Goal: Task Accomplishment & Management: Use online tool/utility

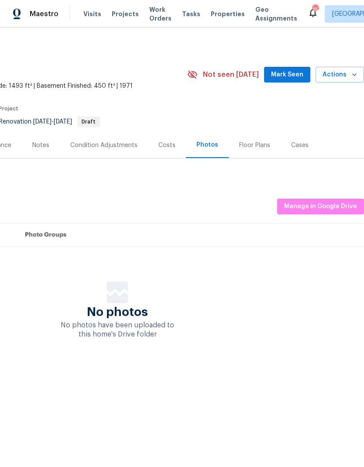
scroll to position [0, 129]
click at [355, 79] on span "Actions" at bounding box center [340, 74] width 35 height 11
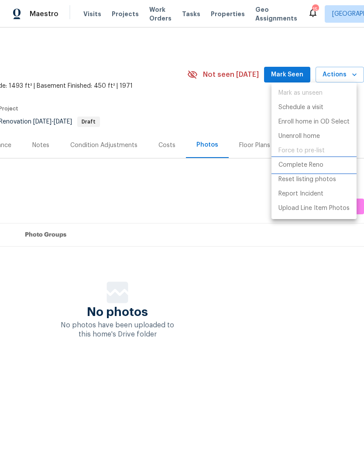
click at [312, 167] on p "Complete Reno" at bounding box center [301, 165] width 45 height 9
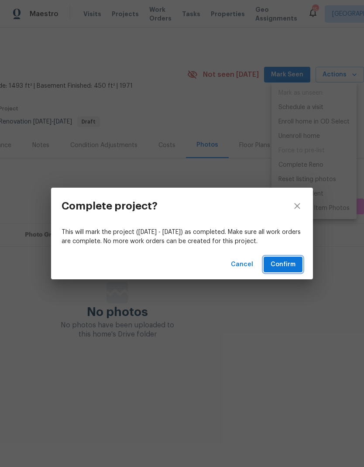
click at [291, 269] on span "Confirm" at bounding box center [283, 264] width 25 height 11
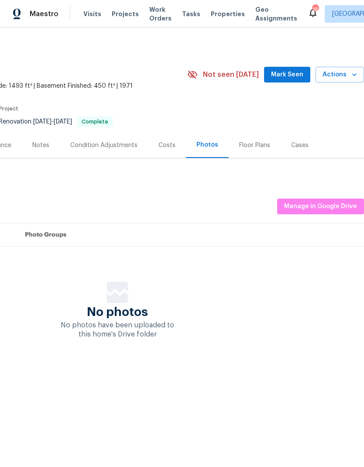
scroll to position [0, 129]
click at [347, 76] on span "Actions" at bounding box center [340, 74] width 35 height 11
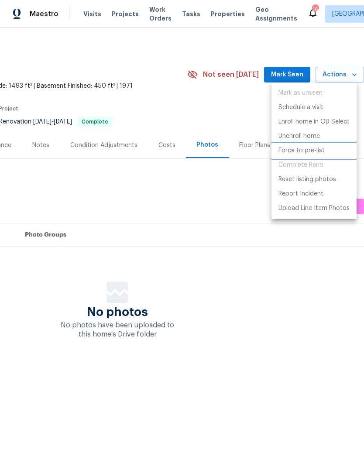
click at [308, 151] on p "Force to pre-list" at bounding box center [302, 150] width 46 height 9
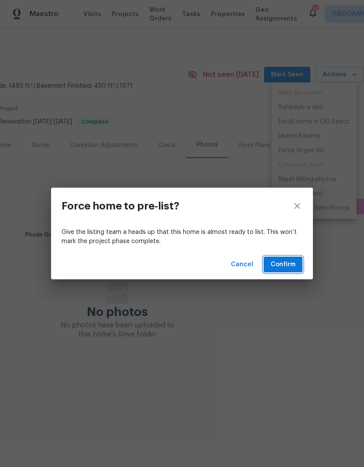
click at [302, 270] on button "Confirm" at bounding box center [283, 265] width 39 height 16
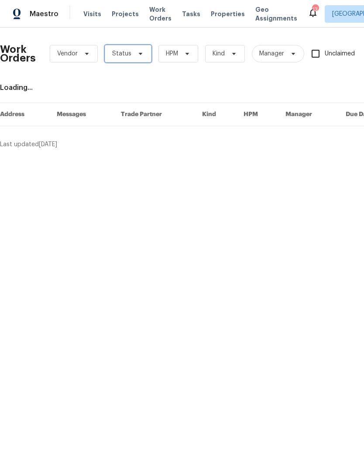
click at [137, 51] on icon at bounding box center [140, 53] width 7 height 7
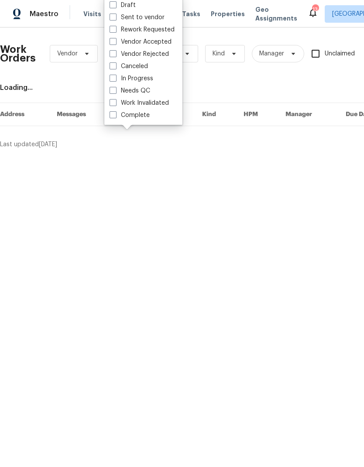
click at [119, 92] on label "Needs QC" at bounding box center [130, 90] width 41 height 9
click at [115, 92] on input "Needs QC" at bounding box center [113, 89] width 6 height 6
checkbox input "true"
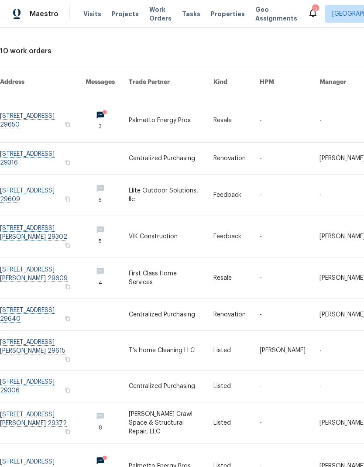
scroll to position [36, 0]
click at [35, 115] on link at bounding box center [43, 121] width 86 height 44
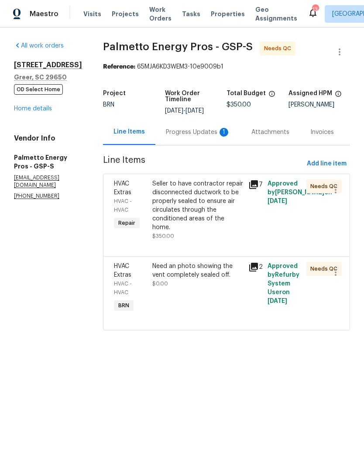
click at [184, 131] on div "Progress Updates 1" at bounding box center [198, 132] width 65 height 9
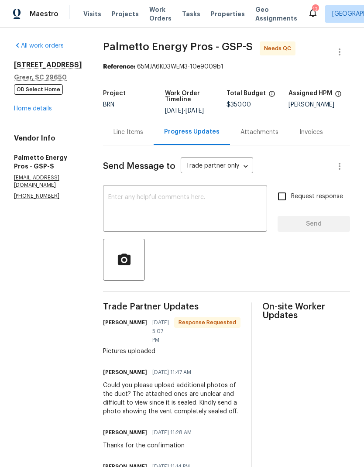
click at [124, 130] on div "Line Items" at bounding box center [129, 132] width 30 height 9
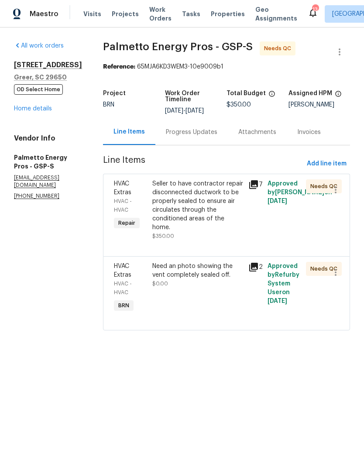
click at [173, 209] on div "Seller to have contractor repair disconnected ductwork to be properly sealed to…" at bounding box center [197, 205] width 91 height 52
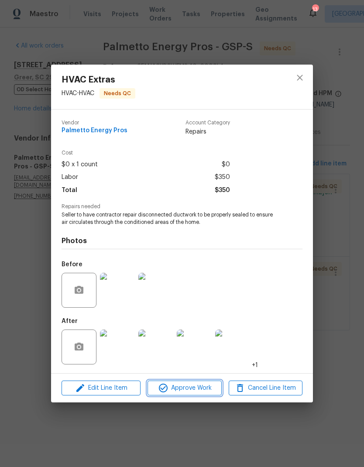
click at [176, 389] on span "Approve Work" at bounding box center [184, 388] width 69 height 11
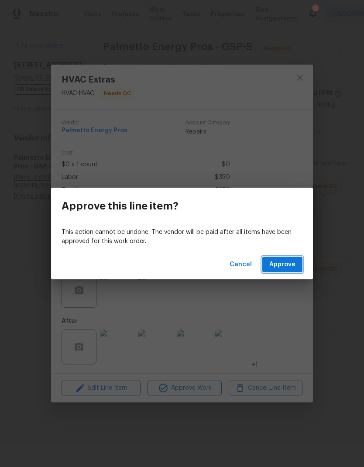
click at [282, 272] on button "Approve" at bounding box center [282, 265] width 40 height 16
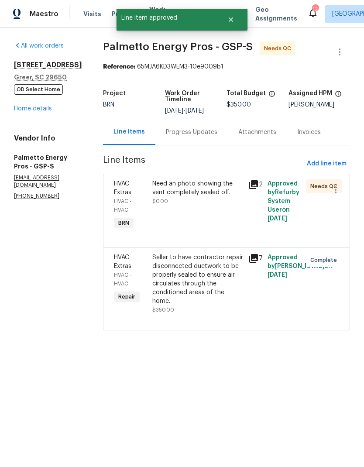
click at [166, 197] on div "Need an photo showing the vent completely sealed off. $0.00" at bounding box center [197, 192] width 91 height 26
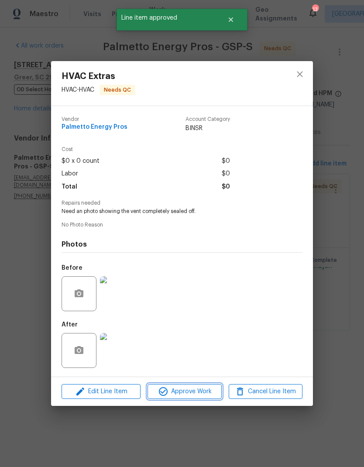
click at [180, 393] on span "Approve Work" at bounding box center [184, 392] width 69 height 11
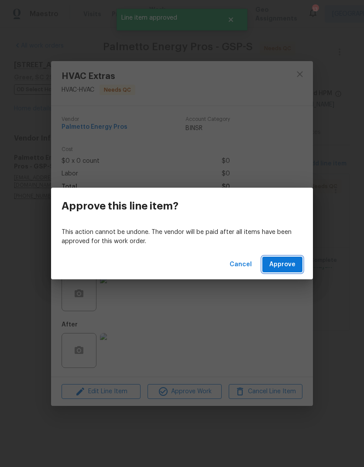
click at [278, 269] on span "Approve" at bounding box center [282, 264] width 26 height 11
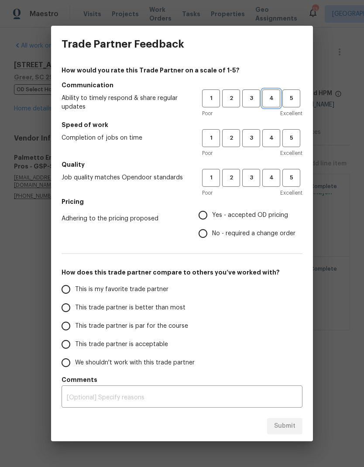
click at [276, 97] on span "4" at bounding box center [271, 98] width 16 height 10
click at [252, 102] on span "3" at bounding box center [251, 98] width 16 height 10
click at [275, 97] on span "4" at bounding box center [271, 98] width 16 height 10
click at [279, 132] on button "4" at bounding box center [271, 138] width 18 height 18
click at [277, 177] on span "4" at bounding box center [271, 178] width 16 height 10
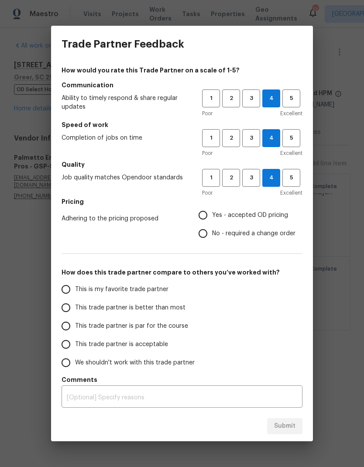
click at [207, 220] on input "Yes - accepted OD pricing" at bounding box center [203, 215] width 18 height 18
radio input "true"
click at [71, 311] on input "This trade partner is better than most" at bounding box center [66, 308] width 18 height 18
click at [285, 421] on span "Submit" at bounding box center [284, 426] width 21 height 11
radio input "true"
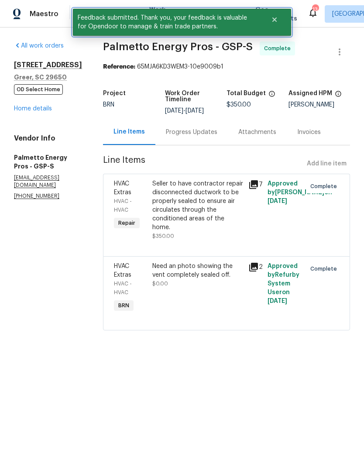
click at [275, 16] on button "Close" at bounding box center [274, 19] width 29 height 17
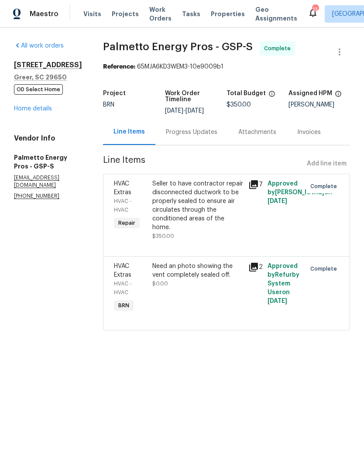
click at [151, 15] on span "Work Orders" at bounding box center [160, 13] width 22 height 17
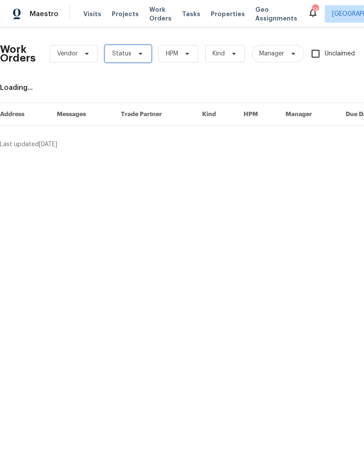
click at [140, 47] on span "Status" at bounding box center [128, 53] width 47 height 17
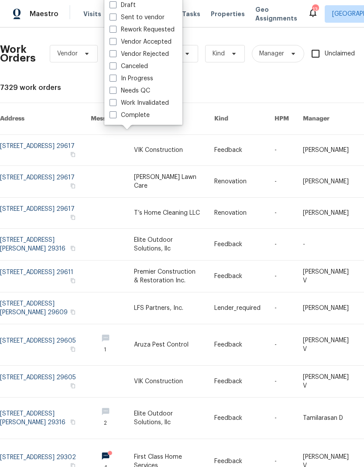
click at [121, 92] on label "Needs QC" at bounding box center [130, 90] width 41 height 9
click at [115, 92] on input "Needs QC" at bounding box center [113, 89] width 6 height 6
checkbox input "true"
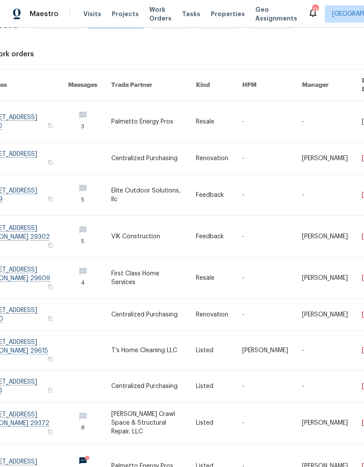
scroll to position [33, 17]
click at [36, 179] on link at bounding box center [26, 195] width 86 height 41
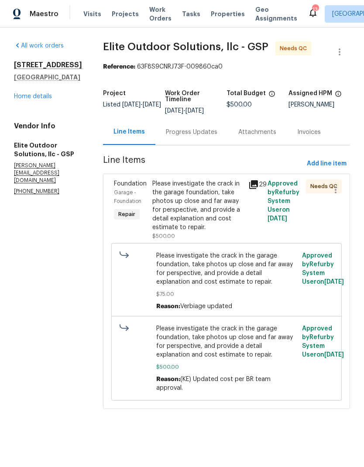
click at [114, 193] on span "Garage - Foundation" at bounding box center [128, 197] width 28 height 14
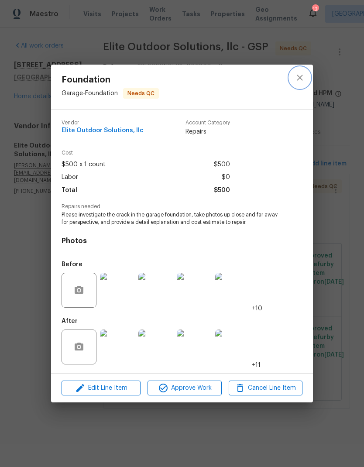
click at [303, 75] on icon "close" at bounding box center [300, 77] width 10 height 10
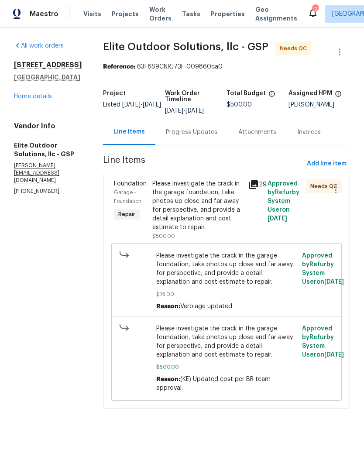
click at [166, 135] on div "Progress Updates" at bounding box center [192, 132] width 52 height 9
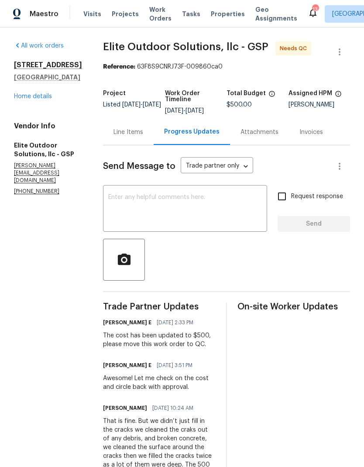
click at [103, 139] on div "Line Items" at bounding box center [128, 132] width 51 height 26
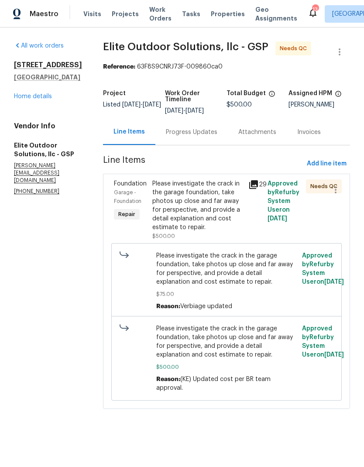
click at [152, 209] on div "Please investigate the crack in the garage foundation, take photos up close and…" at bounding box center [197, 205] width 91 height 52
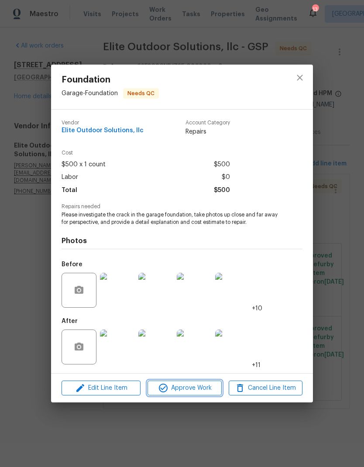
click at [177, 389] on span "Approve Work" at bounding box center [184, 388] width 69 height 11
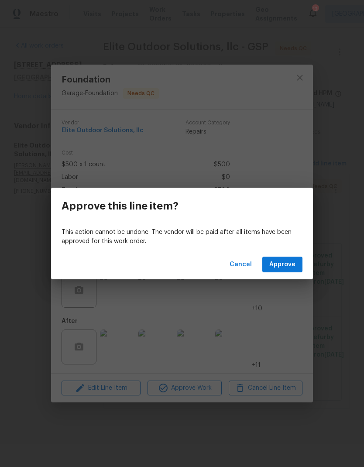
click at [281, 258] on button "Approve" at bounding box center [282, 265] width 40 height 16
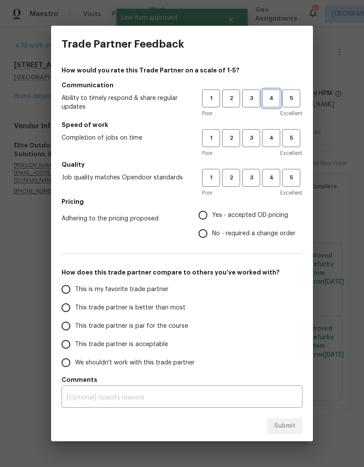
click at [269, 99] on span "4" at bounding box center [271, 98] width 16 height 10
click at [268, 132] on button "4" at bounding box center [271, 138] width 18 height 18
click at [278, 185] on button "4" at bounding box center [271, 178] width 18 height 18
click at [204, 216] on input "Yes - accepted OD pricing" at bounding box center [203, 215] width 18 height 18
radio input "true"
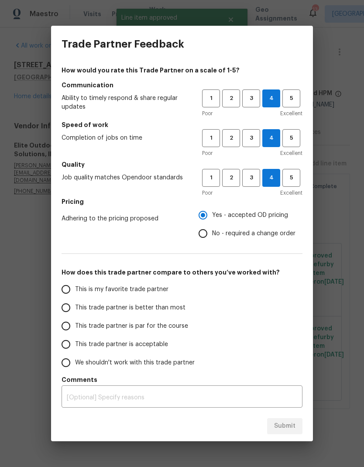
click at [70, 312] on input "This trade partner is better than most" at bounding box center [66, 308] width 18 height 18
click at [293, 422] on span "Submit" at bounding box center [284, 426] width 21 height 11
radio input "true"
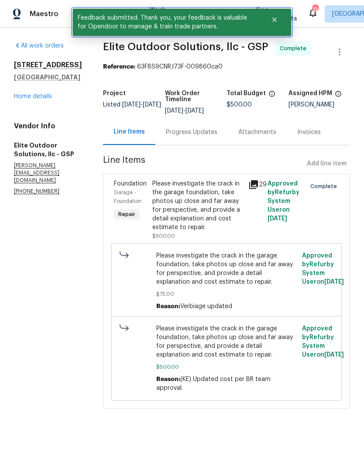
click at [275, 21] on icon "Close" at bounding box center [274, 19] width 7 height 7
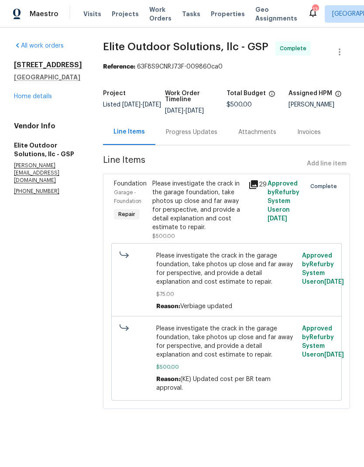
click at [150, 10] on span "Work Orders" at bounding box center [160, 13] width 22 height 17
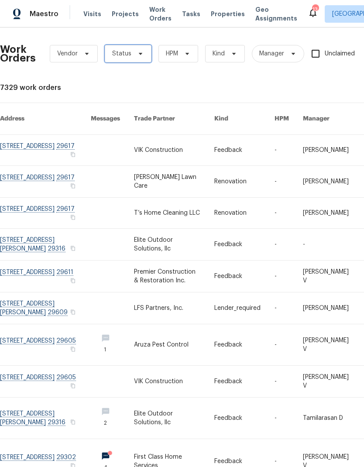
click at [141, 46] on span "Status" at bounding box center [128, 53] width 47 height 17
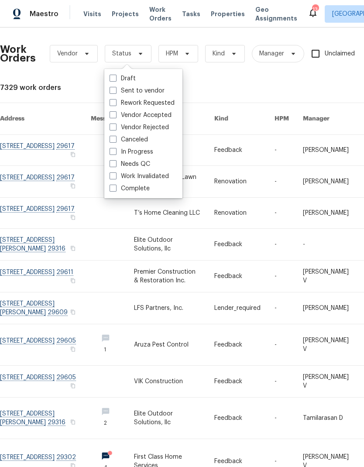
click at [121, 167] on label "Needs QC" at bounding box center [130, 164] width 41 height 9
click at [115, 166] on input "Needs QC" at bounding box center [113, 163] width 6 height 6
checkbox input "true"
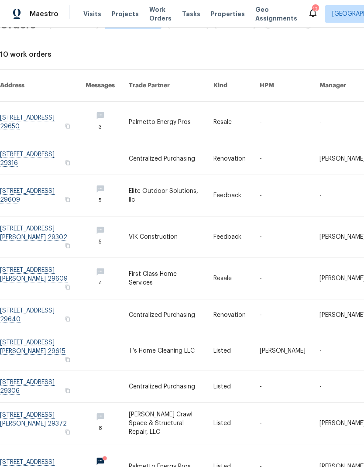
scroll to position [33, 0]
click at [36, 217] on link at bounding box center [43, 237] width 86 height 41
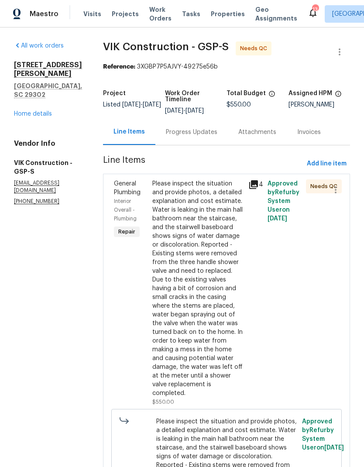
click at [217, 137] on div "Progress Updates" at bounding box center [192, 132] width 52 height 9
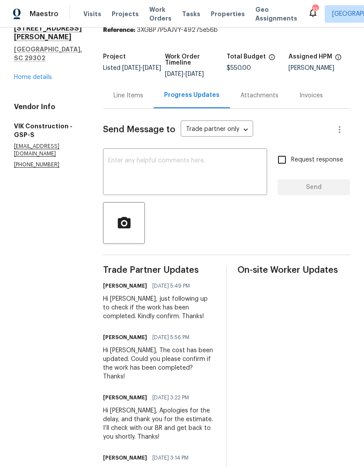
scroll to position [21, 0]
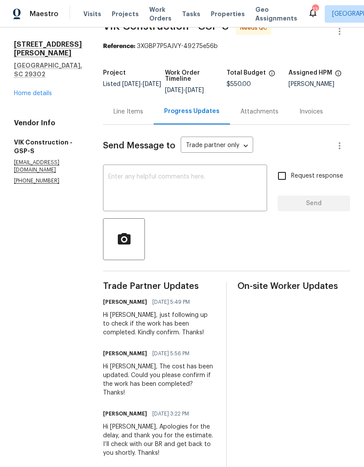
click at [137, 115] on div "Line Items" at bounding box center [129, 111] width 30 height 9
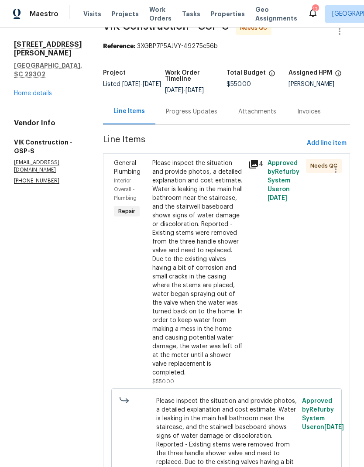
click at [197, 235] on div "Please inspect the situation and provide photos, a detailed explanation and cos…" at bounding box center [197, 268] width 91 height 218
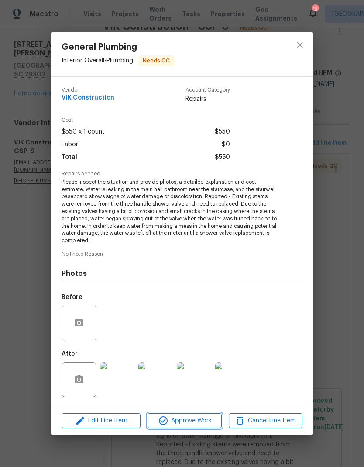
click at [211, 421] on span "Approve Work" at bounding box center [184, 421] width 69 height 11
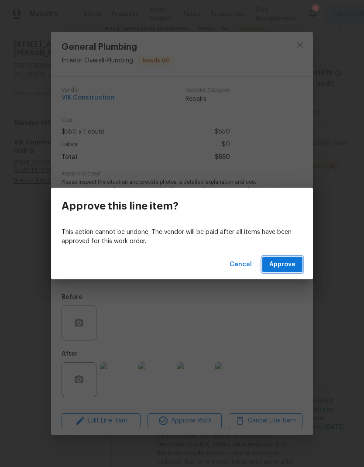
click at [284, 269] on span "Approve" at bounding box center [282, 264] width 26 height 11
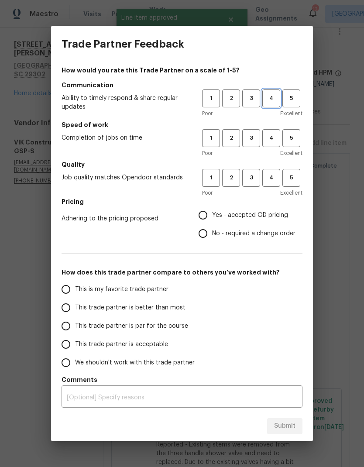
click at [280, 100] on button "4" at bounding box center [271, 99] width 18 height 18
click at [276, 143] on span "4" at bounding box center [271, 138] width 16 height 10
click at [274, 181] on span "4" at bounding box center [271, 178] width 16 height 10
click at [208, 214] on input "Yes - accepted OD pricing" at bounding box center [203, 215] width 18 height 18
radio input "true"
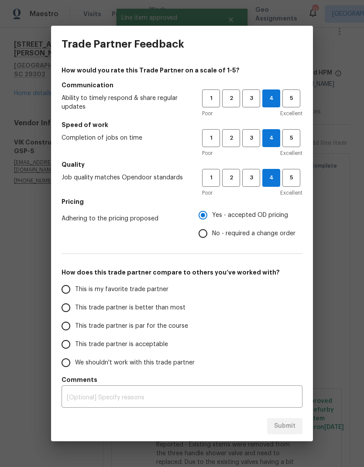
click at [66, 311] on input "This trade partner is better than most" at bounding box center [66, 308] width 18 height 18
click at [292, 421] on span "Submit" at bounding box center [284, 426] width 21 height 11
radio input "true"
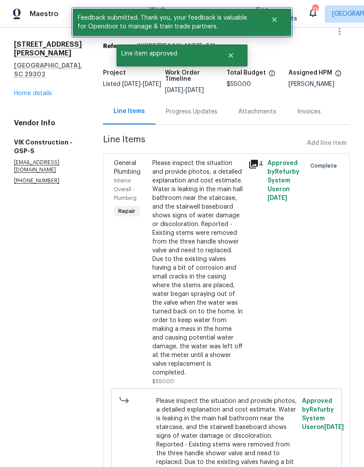
click at [273, 22] on icon "Close" at bounding box center [274, 19] width 7 height 7
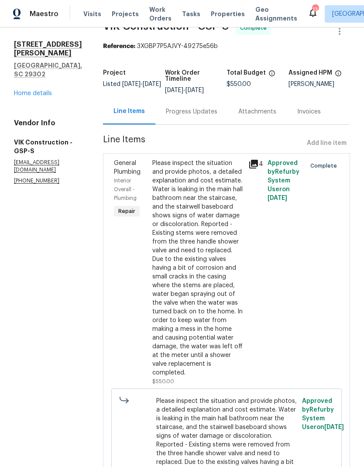
click at [150, 18] on span "Work Orders" at bounding box center [160, 13] width 22 height 17
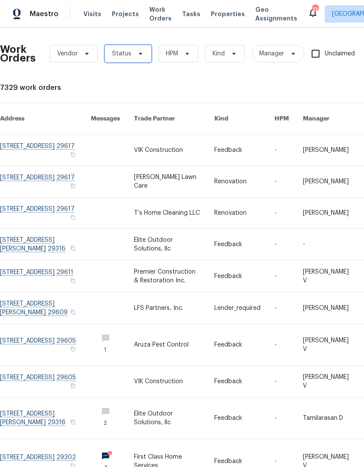
click at [143, 56] on span "Status" at bounding box center [128, 53] width 47 height 17
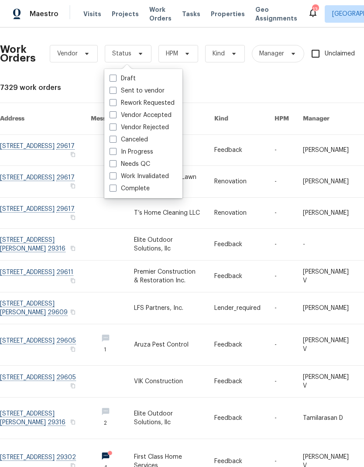
click at [119, 167] on label "Needs QC" at bounding box center [130, 164] width 41 height 9
click at [115, 166] on input "Needs QC" at bounding box center [113, 163] width 6 height 6
checkbox input "true"
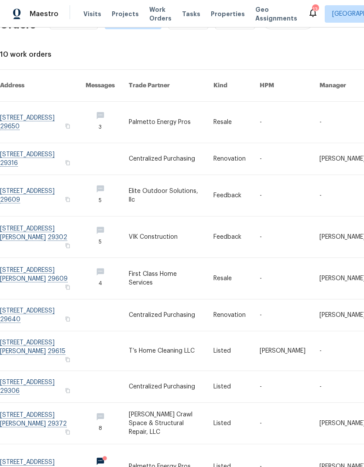
scroll to position [33, 0]
click at [26, 263] on link at bounding box center [43, 278] width 86 height 41
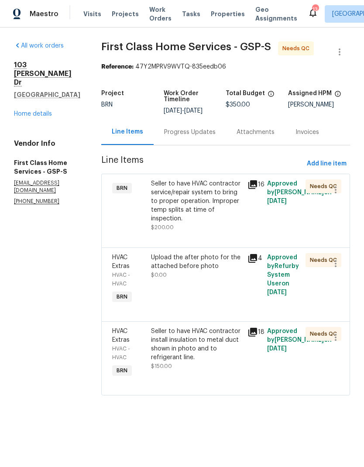
click at [203, 131] on div "Progress Updates" at bounding box center [190, 132] width 52 height 9
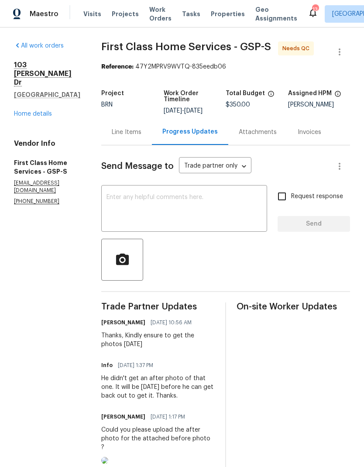
click at [127, 132] on div "Line Items" at bounding box center [126, 132] width 51 height 26
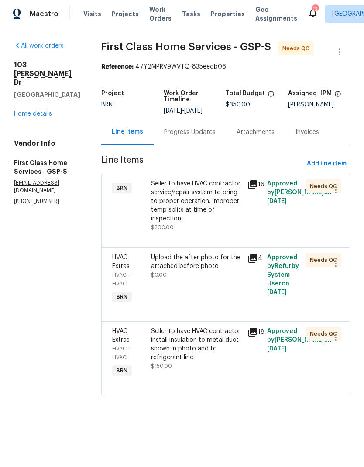
click at [186, 214] on div "Seller to have HVAC contractor service/repair system to bring to proper operati…" at bounding box center [197, 205] width 92 height 52
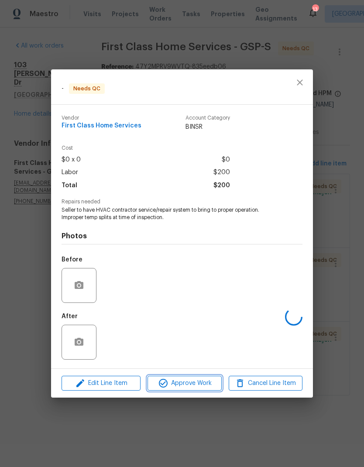
click at [202, 390] on button "Approve Work" at bounding box center [185, 383] width 74 height 15
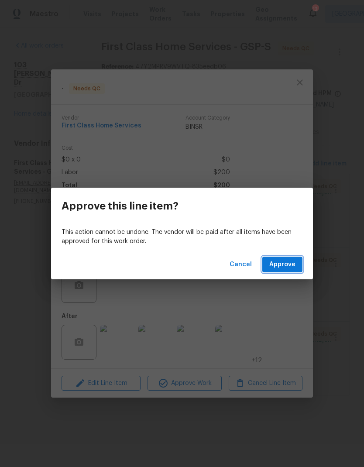
click at [283, 260] on span "Approve" at bounding box center [282, 264] width 26 height 11
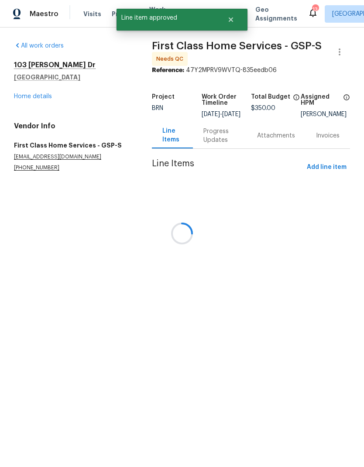
click at [197, 201] on div at bounding box center [182, 233] width 364 height 467
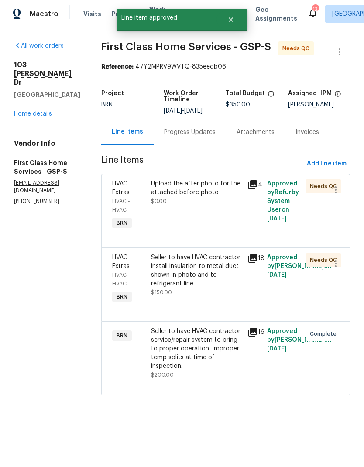
click at [199, 232] on div at bounding box center [225, 237] width 227 height 10
click at [202, 189] on div "Upload the after photo for the attached before photo" at bounding box center [197, 187] width 92 height 17
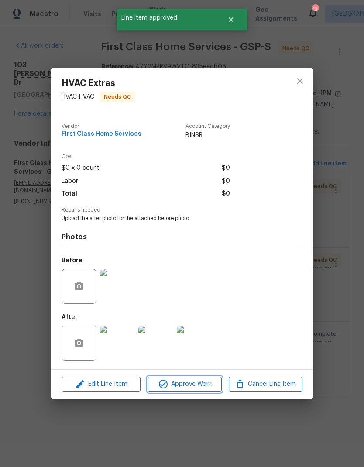
click at [213, 385] on span "Approve Work" at bounding box center [184, 384] width 69 height 11
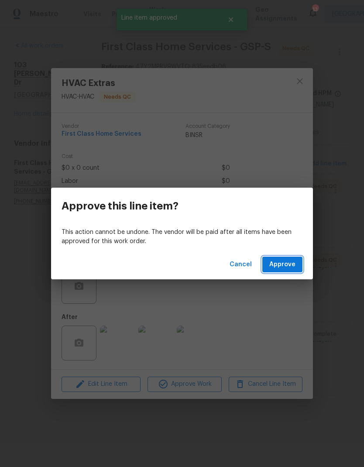
click at [289, 262] on span "Approve" at bounding box center [282, 264] width 26 height 11
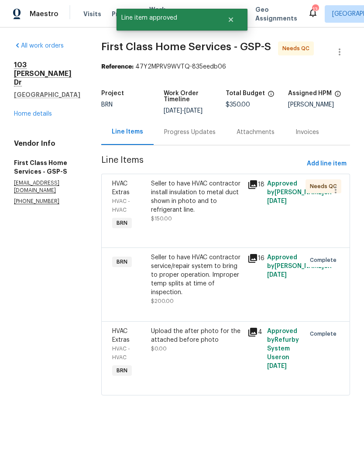
click at [195, 196] on div "Seller to have HVAC contractor install insulation to metal duct shown in photo …" at bounding box center [197, 196] width 92 height 35
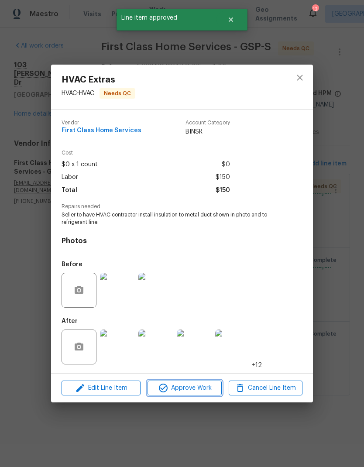
click at [213, 396] on button "Approve Work" at bounding box center [185, 388] width 74 height 15
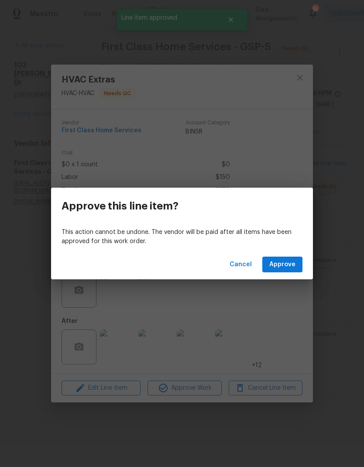
click at [293, 277] on div "Cancel Approve" at bounding box center [182, 265] width 262 height 30
click at [293, 260] on span "Approve" at bounding box center [282, 264] width 26 height 11
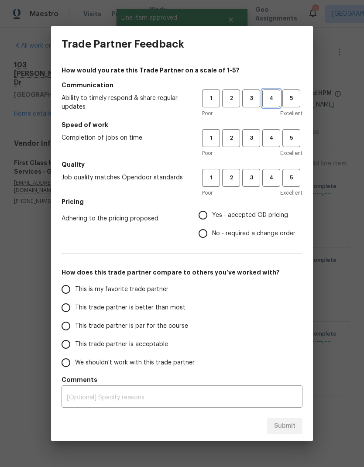
click at [271, 103] on span "4" at bounding box center [271, 98] width 16 height 10
click at [270, 134] on span "4" at bounding box center [271, 138] width 16 height 10
click at [274, 175] on span "4" at bounding box center [271, 178] width 16 height 10
click at [206, 217] on input "Yes - accepted OD pricing" at bounding box center [203, 215] width 18 height 18
radio input "true"
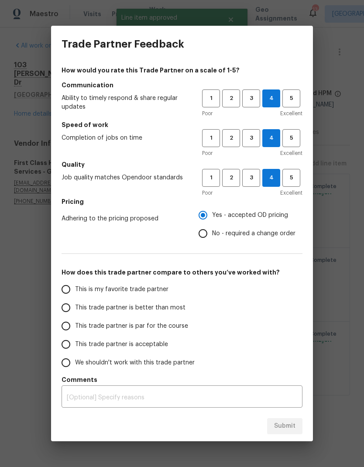
click at [72, 309] on input "This trade partner is better than most" at bounding box center [66, 308] width 18 height 18
click at [292, 420] on button "Submit" at bounding box center [284, 426] width 35 height 16
radio input "true"
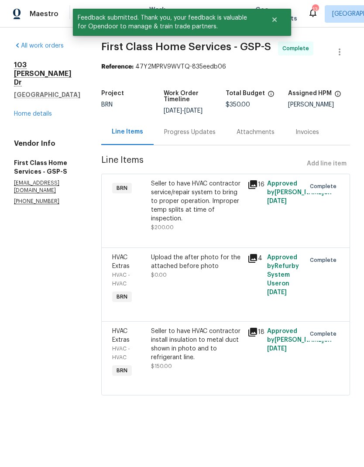
click at [24, 100] on div "103 Gilstrap Dr Greenville, SC 29609 Home details" at bounding box center [47, 90] width 66 height 58
click at [275, 16] on icon "Close" at bounding box center [274, 19] width 7 height 7
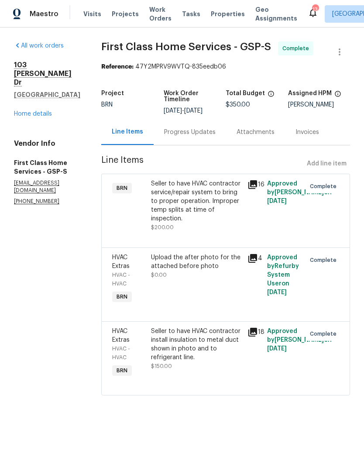
click at [158, 14] on span "Work Orders" at bounding box center [160, 13] width 22 height 17
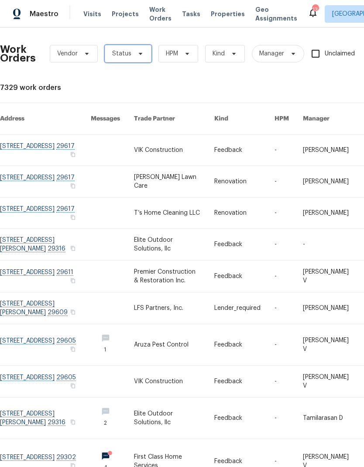
click at [135, 54] on span at bounding box center [140, 53] width 10 height 7
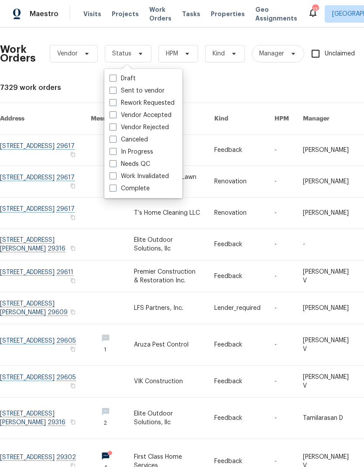
click at [122, 164] on label "Needs QC" at bounding box center [130, 164] width 41 height 9
click at [115, 164] on input "Needs QC" at bounding box center [113, 163] width 6 height 6
checkbox input "true"
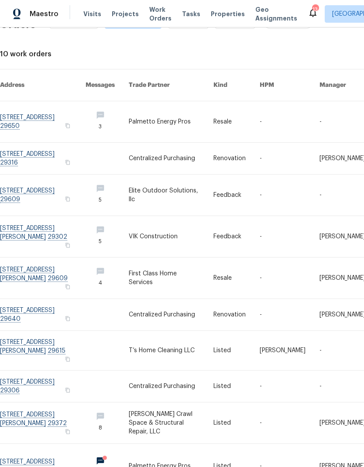
scroll to position [33, 0]
click at [38, 331] on link at bounding box center [43, 350] width 86 height 39
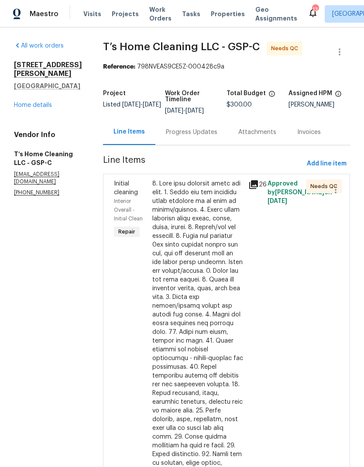
click at [189, 238] on div at bounding box center [197, 388] width 91 height 419
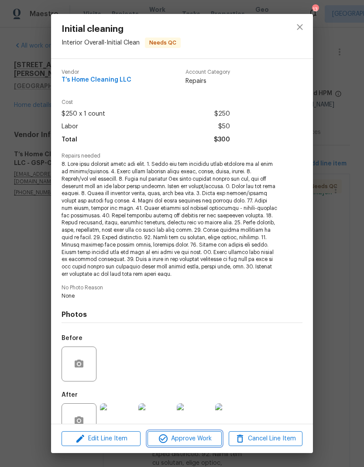
click at [193, 440] on span "Approve Work" at bounding box center [184, 439] width 69 height 11
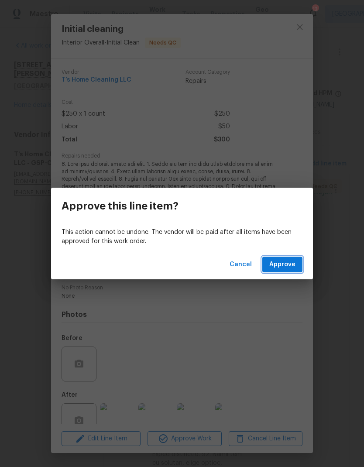
click at [284, 261] on span "Approve" at bounding box center [282, 264] width 26 height 11
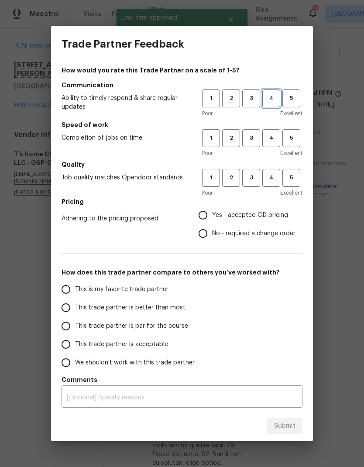
click at [263, 105] on button "4" at bounding box center [271, 99] width 18 height 18
click at [276, 142] on span "4" at bounding box center [271, 138] width 16 height 10
click at [276, 178] on span "4" at bounding box center [271, 178] width 16 height 10
click at [204, 218] on input "Yes - accepted OD pricing" at bounding box center [203, 215] width 18 height 18
radio input "true"
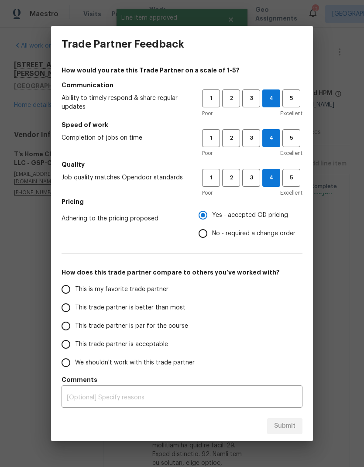
click at [67, 313] on input "This trade partner is better than most" at bounding box center [66, 308] width 18 height 18
click at [293, 416] on div "Submit" at bounding box center [182, 426] width 262 height 30
click at [285, 434] on button "Submit" at bounding box center [284, 426] width 35 height 16
radio input "true"
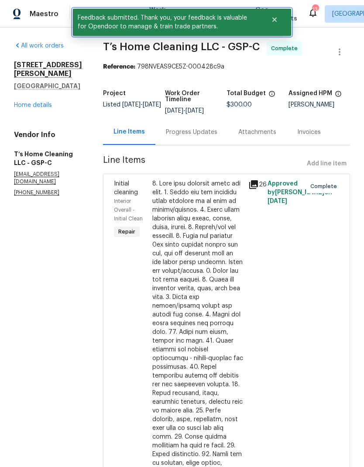
click at [273, 21] on icon "Close" at bounding box center [275, 19] width 4 height 4
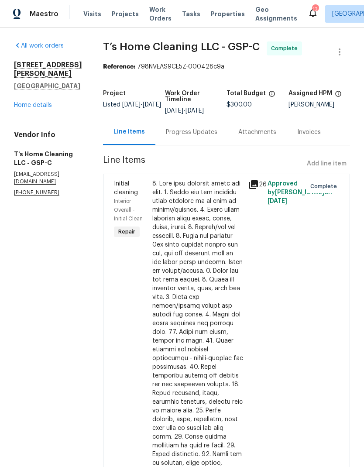
click at [153, 15] on span "Work Orders" at bounding box center [160, 13] width 22 height 17
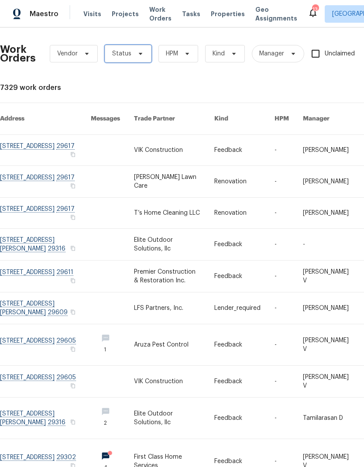
click at [143, 48] on span "Status" at bounding box center [128, 53] width 47 height 17
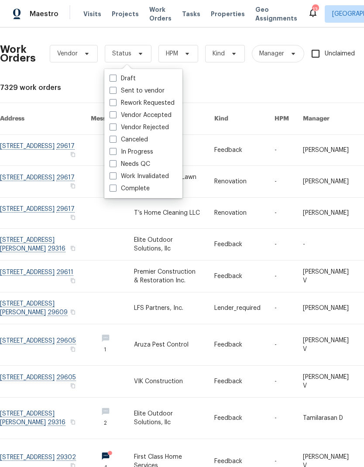
click at [119, 167] on label "Needs QC" at bounding box center [130, 164] width 41 height 9
click at [115, 166] on input "Needs QC" at bounding box center [113, 163] width 6 height 6
checkbox input "true"
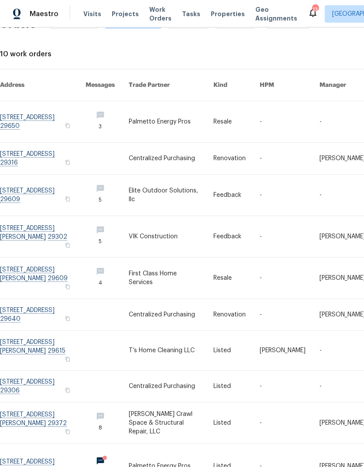
scroll to position [33, 0]
click at [58, 445] on link at bounding box center [43, 467] width 86 height 44
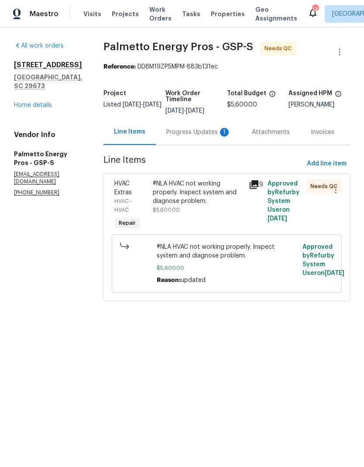
click at [211, 139] on div "Progress Updates 1" at bounding box center [199, 132] width 86 height 26
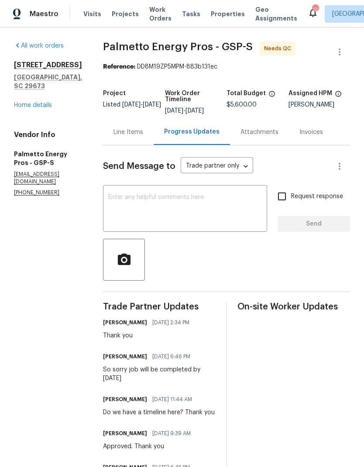
click at [122, 134] on div "Line Items" at bounding box center [129, 132] width 30 height 9
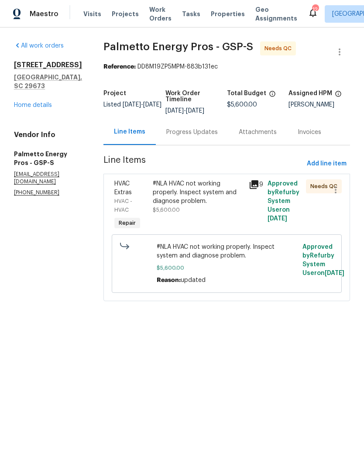
click at [148, 200] on div "HVAC - HVAC" at bounding box center [130, 205] width 33 height 17
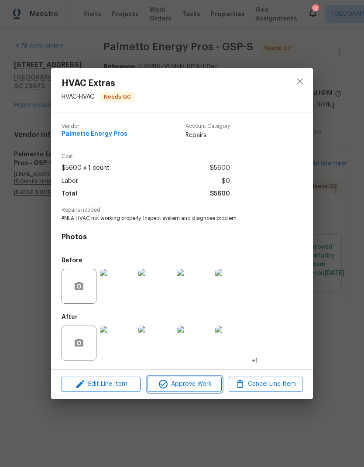
click at [178, 391] on button "Approve Work" at bounding box center [185, 384] width 74 height 15
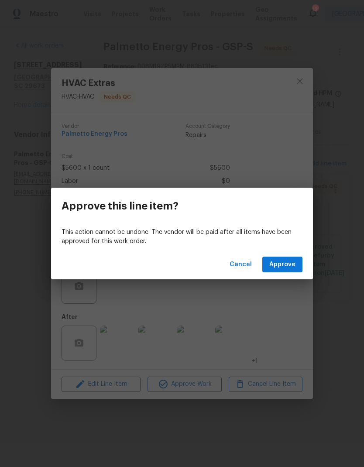
click at [280, 253] on div "Cancel Approve" at bounding box center [182, 265] width 262 height 30
click at [280, 267] on span "Approve" at bounding box center [282, 264] width 26 height 11
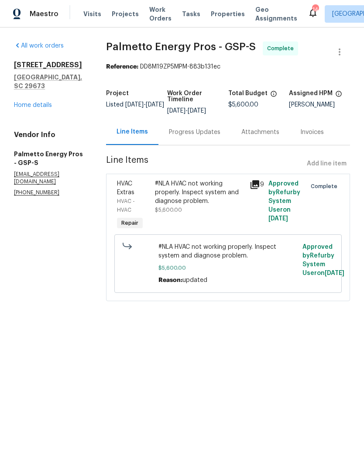
click at [153, 17] on span "Work Orders" at bounding box center [160, 13] width 22 height 17
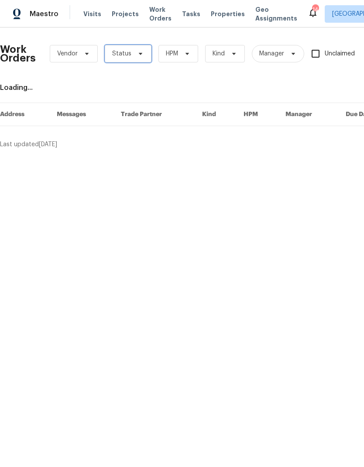
click at [144, 54] on span "Status" at bounding box center [128, 53] width 47 height 17
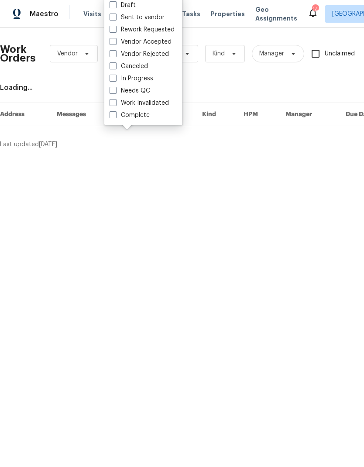
click at [120, 90] on label "Needs QC" at bounding box center [130, 90] width 41 height 9
click at [115, 90] on input "Needs QC" at bounding box center [113, 89] width 6 height 6
checkbox input "true"
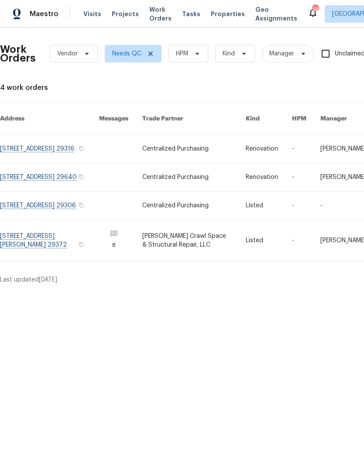
click at [215, 16] on span "Properties" at bounding box center [228, 14] width 34 height 9
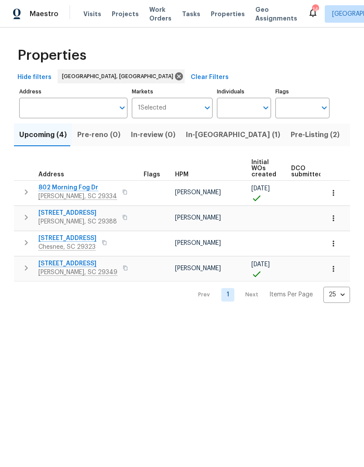
click at [188, 132] on span "In-[GEOGRAPHIC_DATA] (1)" at bounding box center [233, 135] width 94 height 12
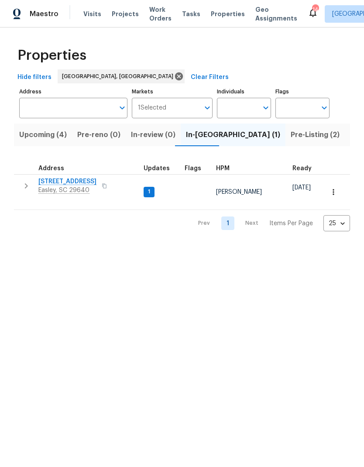
click at [45, 142] on button "Upcoming (4)" at bounding box center [43, 135] width 58 height 23
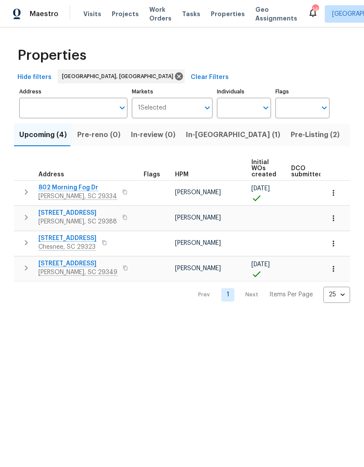
click at [4, 292] on div "Properties Hide filters [GEOGRAPHIC_DATA], [GEOGRAPHIC_DATA] Clear Filters Addr…" at bounding box center [182, 173] width 364 height 290
click at [53, 265] on span "[STREET_ADDRESS]" at bounding box center [77, 263] width 79 height 9
click at [66, 238] on span "[STREET_ADDRESS]" at bounding box center [67, 238] width 58 height 9
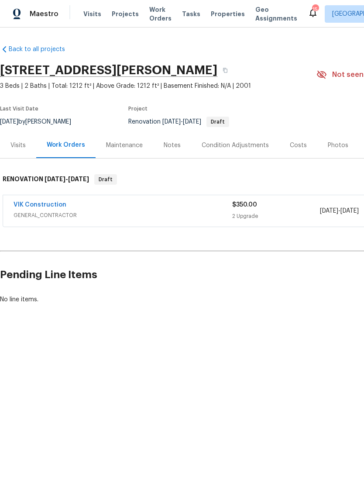
click at [180, 149] on div "Notes" at bounding box center [172, 145] width 38 height 26
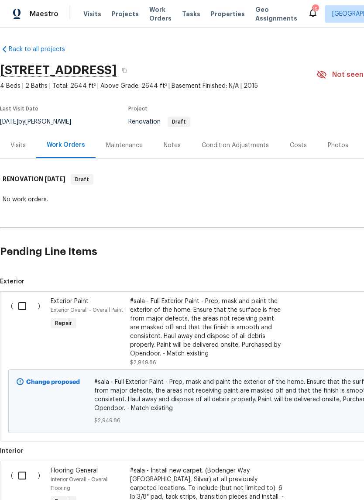
click at [173, 147] on div "Notes" at bounding box center [172, 145] width 17 height 9
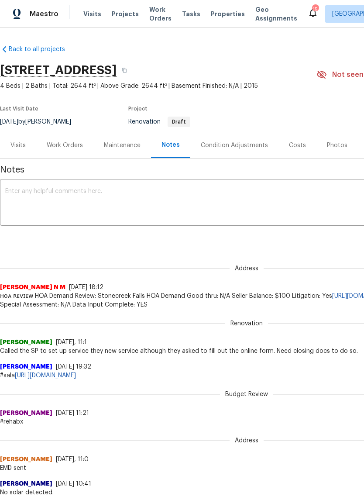
click at [72, 146] on div "Work Orders" at bounding box center [65, 145] width 36 height 9
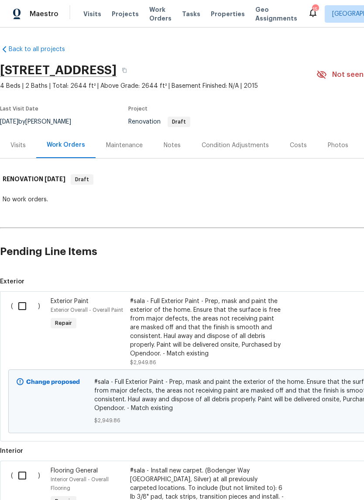
click at [24, 308] on input "checkbox" at bounding box center [25, 306] width 25 height 18
checkbox input "true"
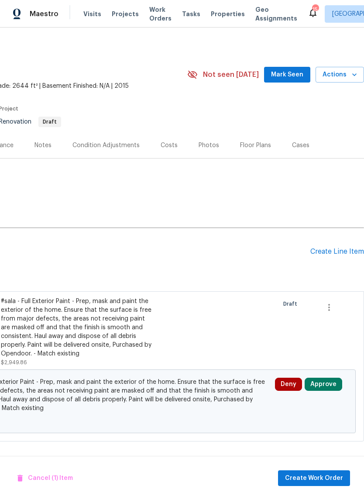
scroll to position [0, 129]
click at [334, 307] on icon "button" at bounding box center [329, 307] width 10 height 10
click at [329, 266] on div at bounding box center [182, 250] width 364 height 500
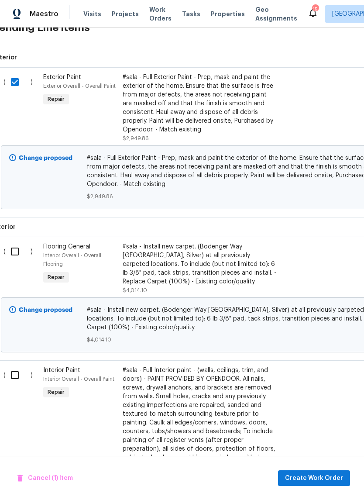
scroll to position [222, 7]
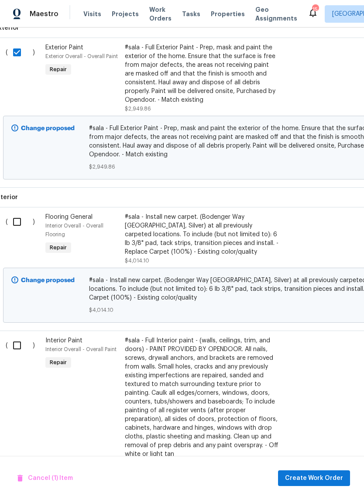
click at [21, 349] on input "checkbox" at bounding box center [20, 345] width 25 height 18
checkbox input "true"
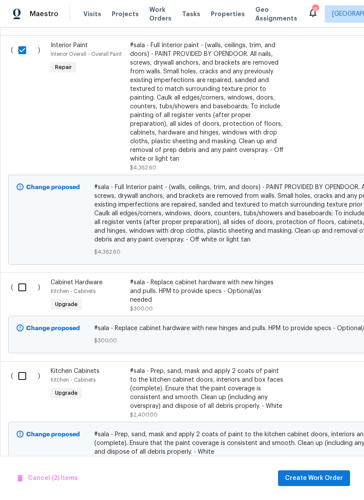
scroll to position [549, 0]
click at [27, 289] on input "checkbox" at bounding box center [25, 287] width 25 height 18
checkbox input "true"
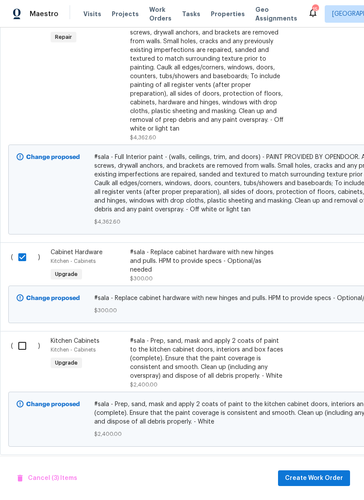
scroll to position [574, 0]
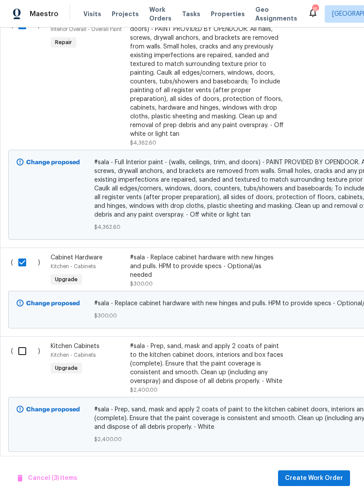
click at [25, 358] on input "checkbox" at bounding box center [25, 351] width 25 height 18
checkbox input "true"
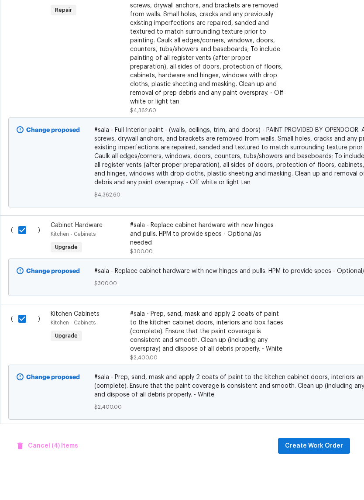
scroll to position [21, 0]
click at [324, 473] on span "Create Work Order" at bounding box center [314, 478] width 58 height 11
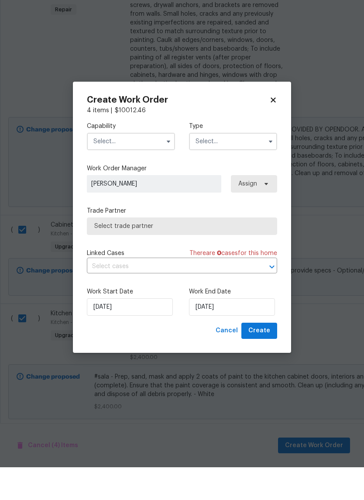
click at [159, 166] on input "text" at bounding box center [131, 174] width 88 height 17
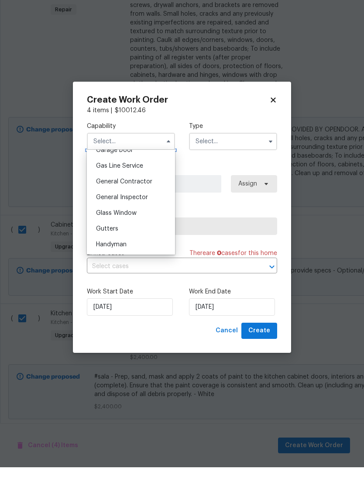
scroll to position [395, 0]
click at [106, 207] on div "General Contractor" at bounding box center [131, 215] width 84 height 16
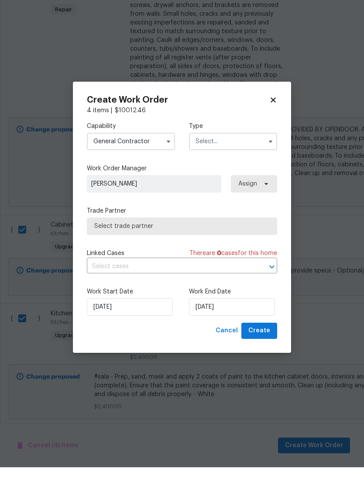
type input "General Contractor"
click at [255, 166] on input "text" at bounding box center [233, 174] width 88 height 17
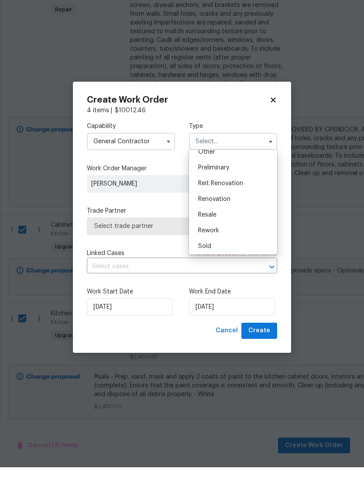
scroll to position [181, 0]
click at [221, 228] on span "Renovation" at bounding box center [214, 231] width 32 height 6
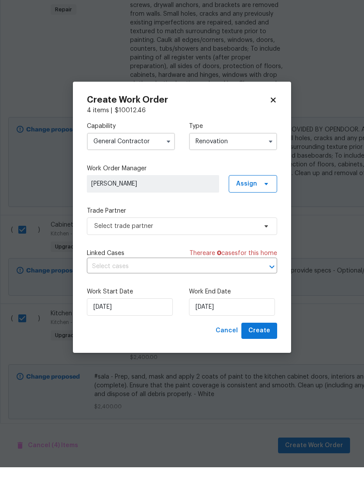
type input "Renovation"
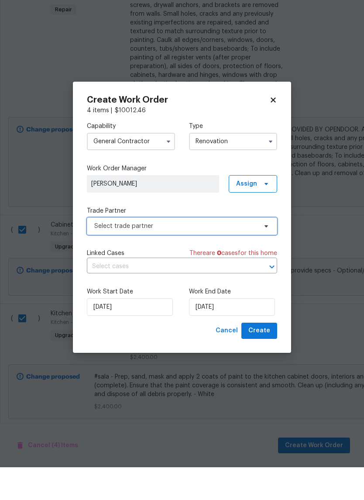
click at [256, 250] on span "Select trade partner" at bounding box center [182, 258] width 190 height 17
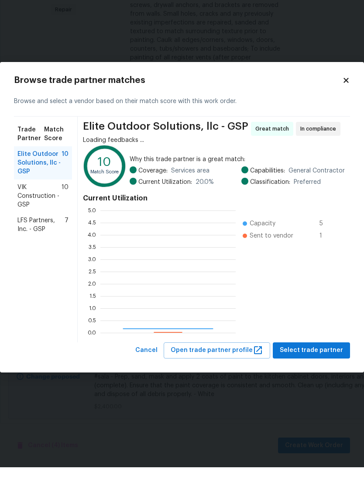
scroll to position [122, 135]
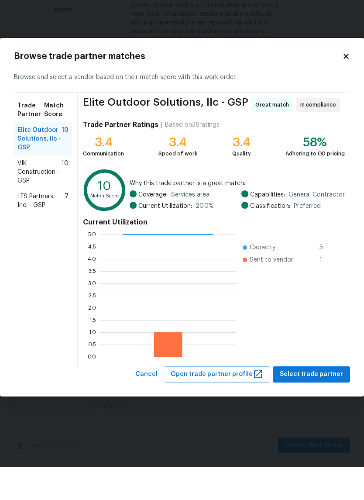
click at [37, 225] on span "LFS Partners, Inc. - GSP" at bounding box center [40, 233] width 47 height 17
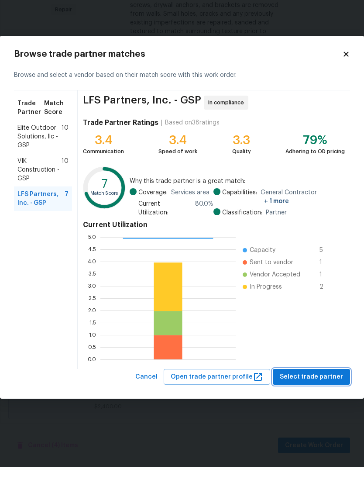
click at [325, 404] on span "Select trade partner" at bounding box center [311, 409] width 63 height 11
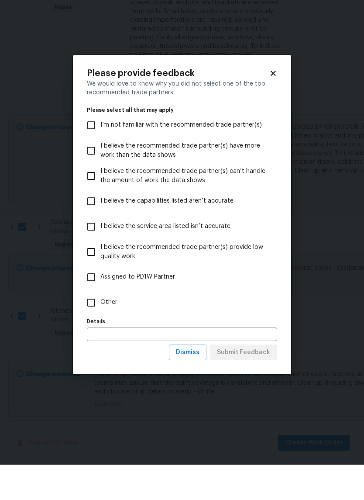
scroll to position [21, 0]
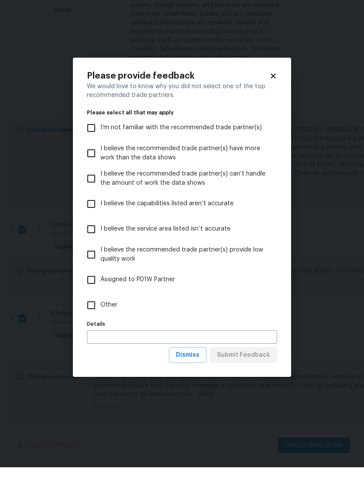
click at [96, 329] on input "Other" at bounding box center [91, 338] width 18 height 18
checkbox input "true"
click at [256, 383] on span "Submit Feedback" at bounding box center [243, 388] width 53 height 11
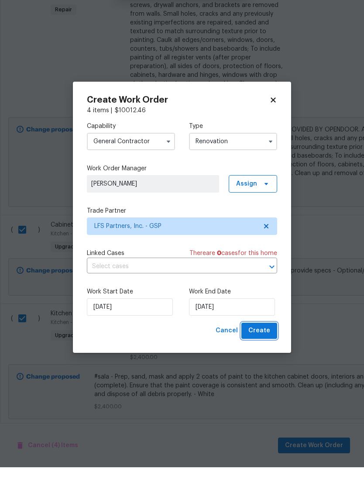
click at [256, 358] on span "Create" at bounding box center [260, 363] width 22 height 11
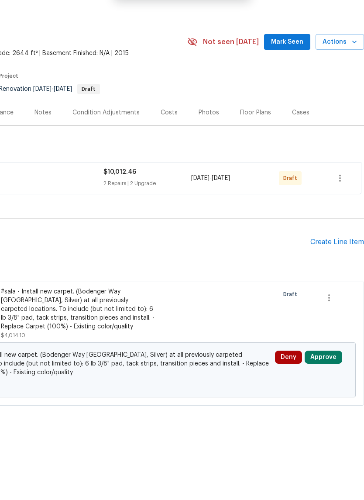
scroll to position [0, 129]
click at [338, 206] on icon "button" at bounding box center [340, 211] width 10 height 10
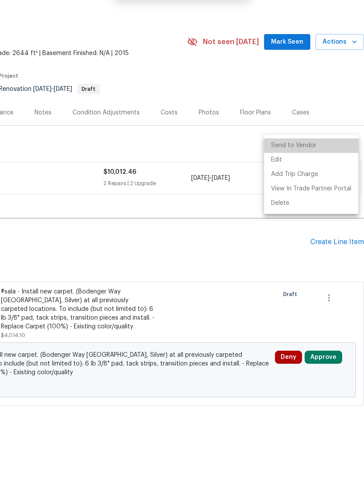
click at [315, 171] on li "Send to Vendor" at bounding box center [311, 178] width 94 height 14
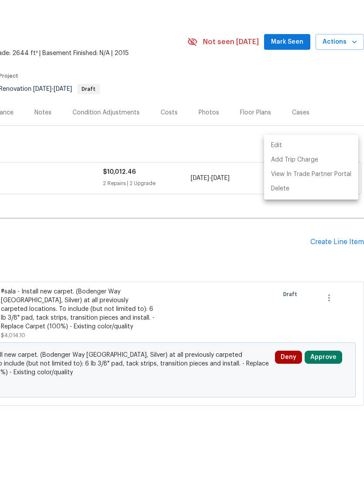
click at [281, 69] on div at bounding box center [182, 250] width 364 height 500
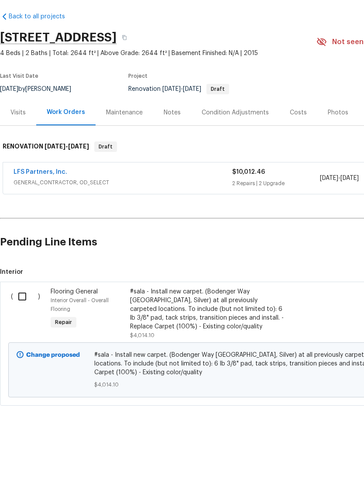
scroll to position [0, 0]
